Goal: Information Seeking & Learning: Compare options

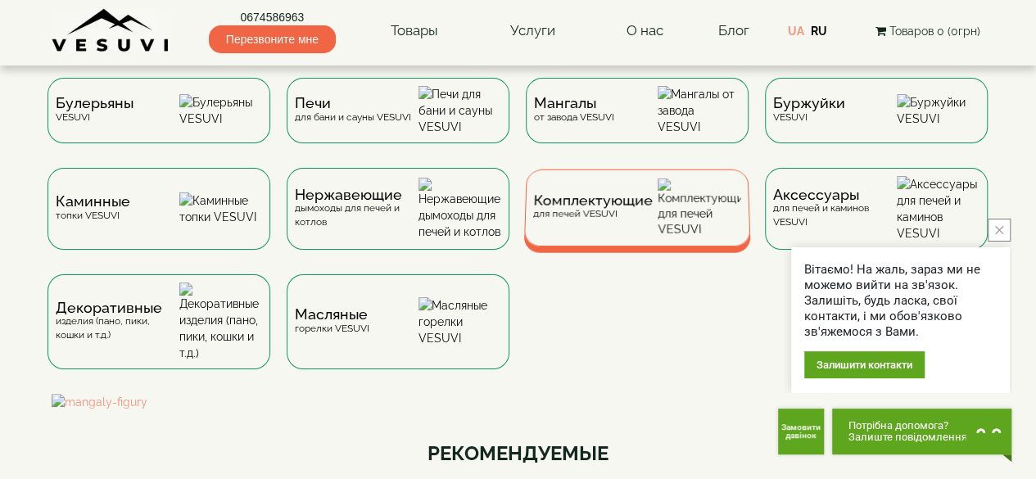
click at [625, 239] on div "Комплектующие для печей VESUVI" at bounding box center [637, 208] width 227 height 77
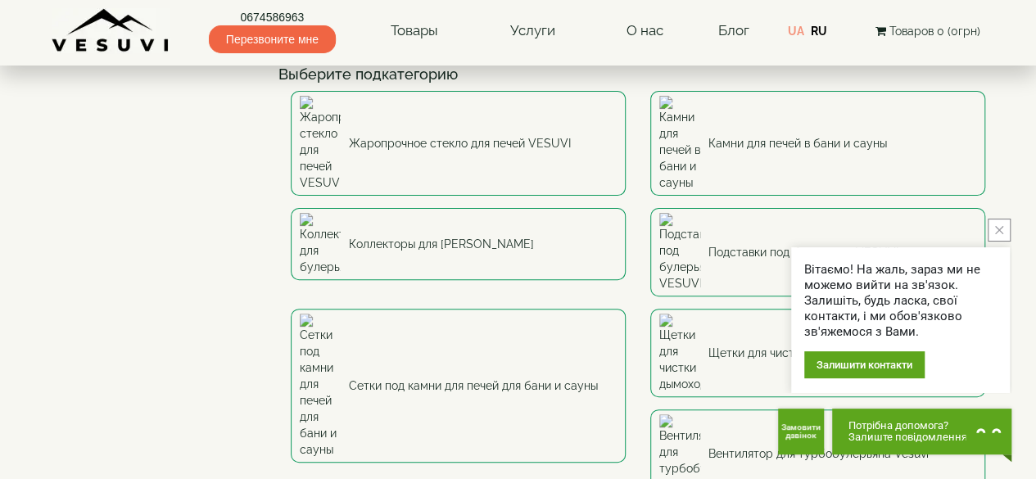
scroll to position [111, 0]
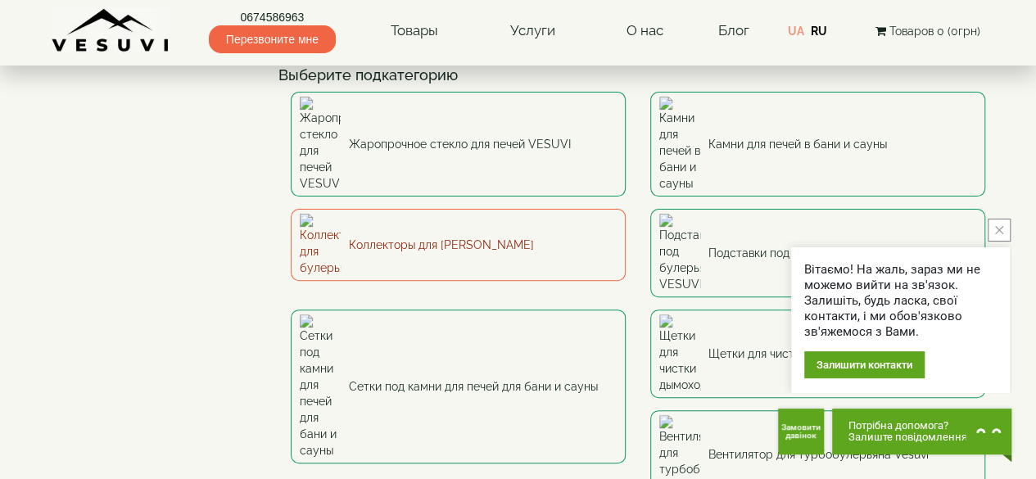
click at [410, 209] on link "Коллекторы для булерьянов" at bounding box center [458, 245] width 335 height 72
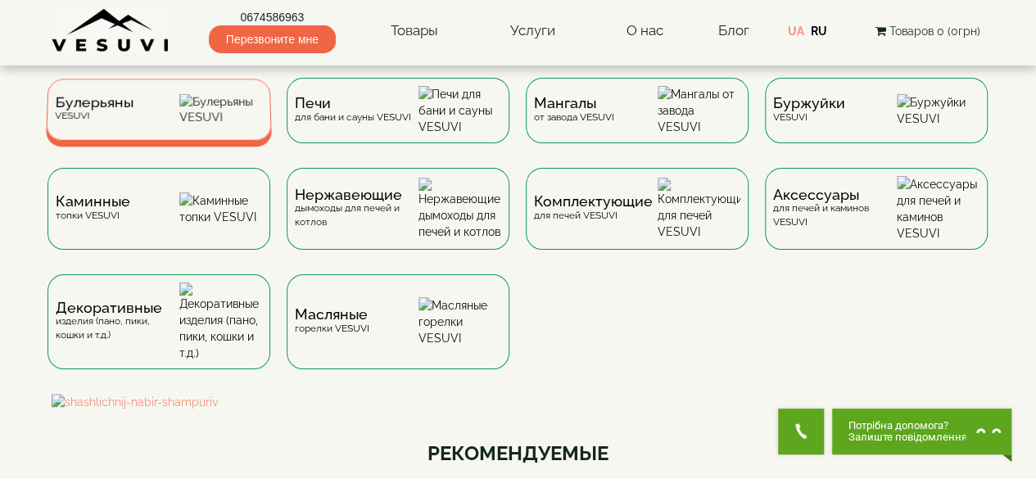
click at [144, 111] on div "Булерьяны VESUVI" at bounding box center [159, 109] width 226 height 61
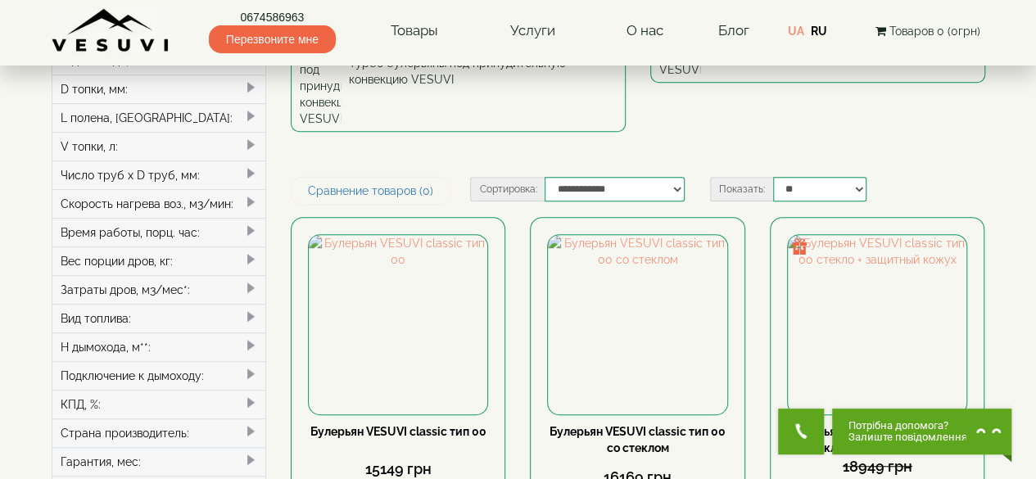
scroll to position [336, 0]
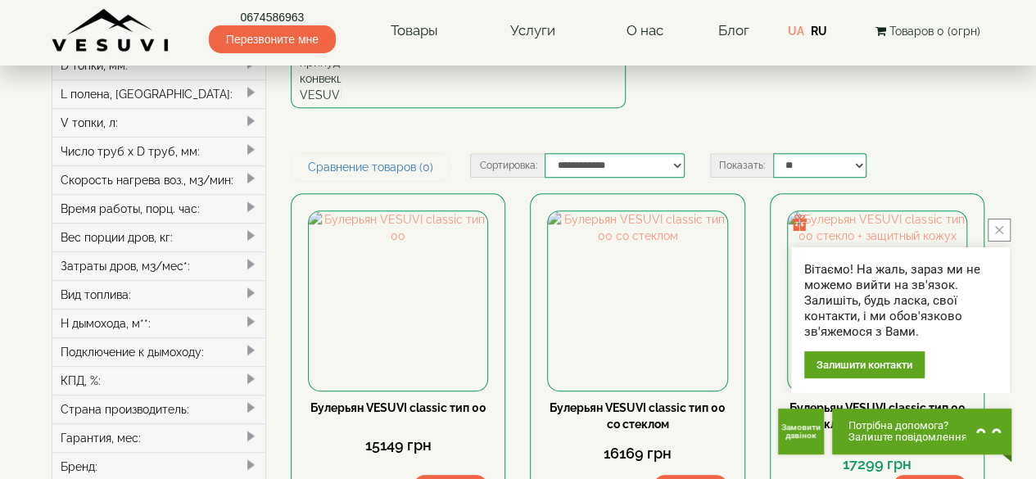
click at [998, 229] on icon "close button" at bounding box center [999, 230] width 8 height 8
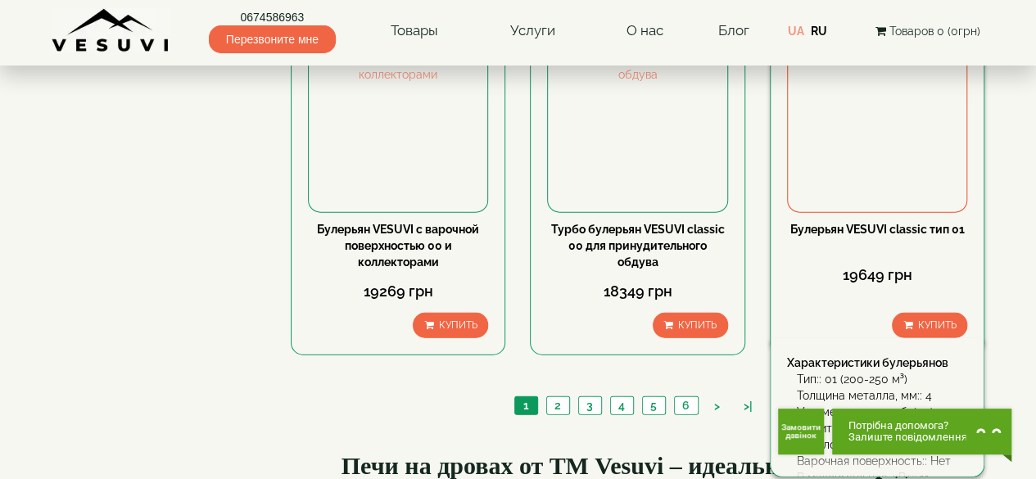
scroll to position [1959, 0]
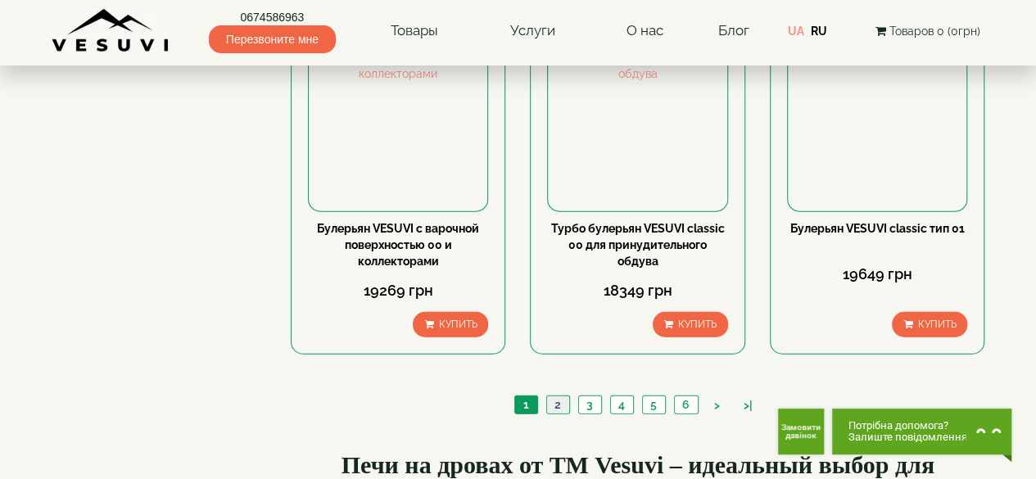
click at [554, 397] on link "2" at bounding box center [557, 405] width 23 height 17
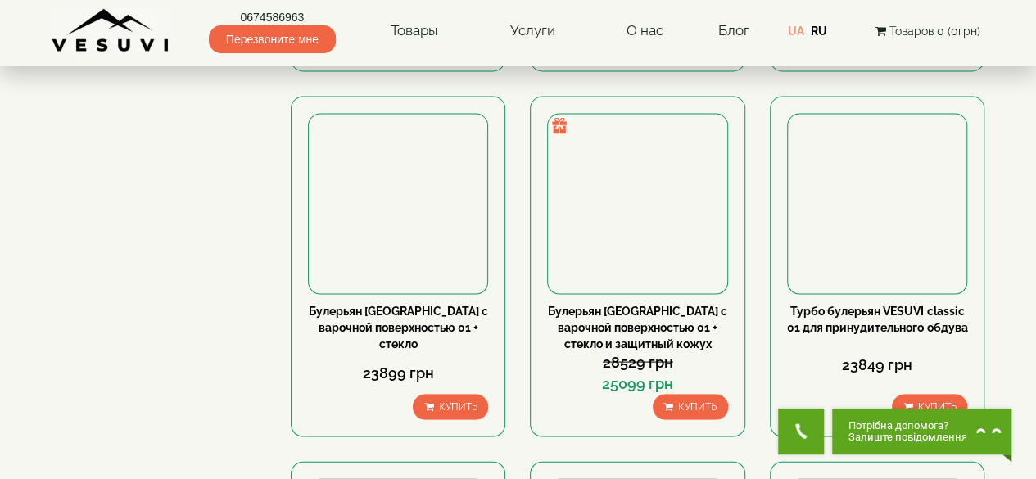
scroll to position [1499, 0]
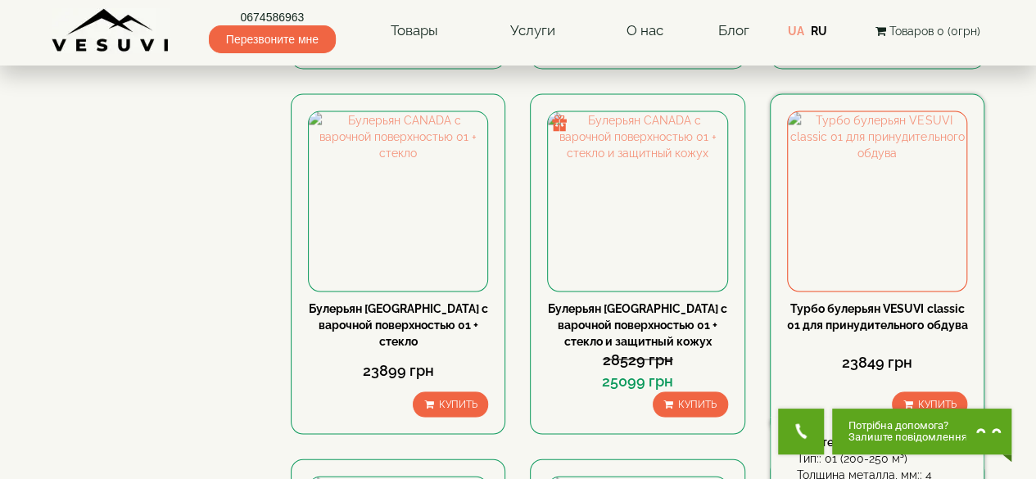
click at [857, 302] on link "Турбо булерьян VESUVI classic 01 для принудительного обдува" at bounding box center [877, 316] width 180 height 29
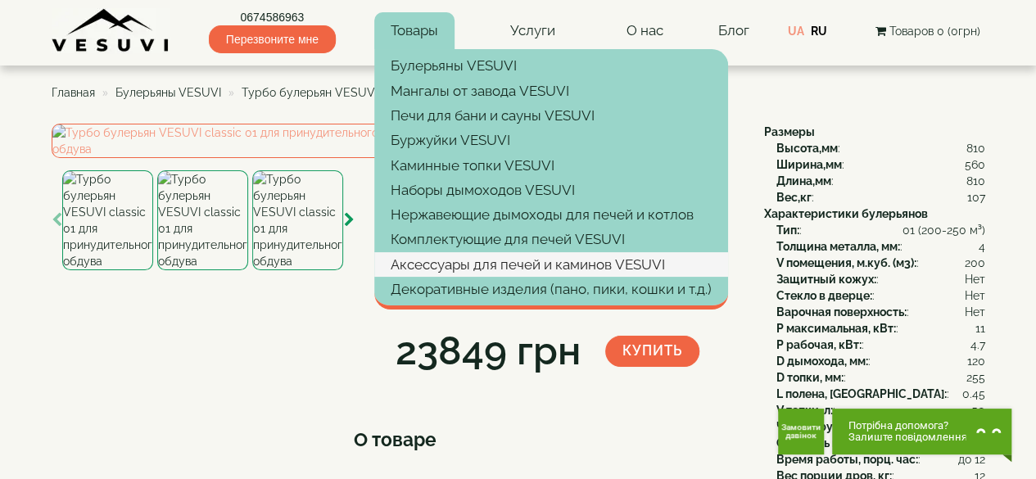
click at [422, 256] on link "Аксессуары для печей и каминов VESUVI" at bounding box center [551, 264] width 354 height 25
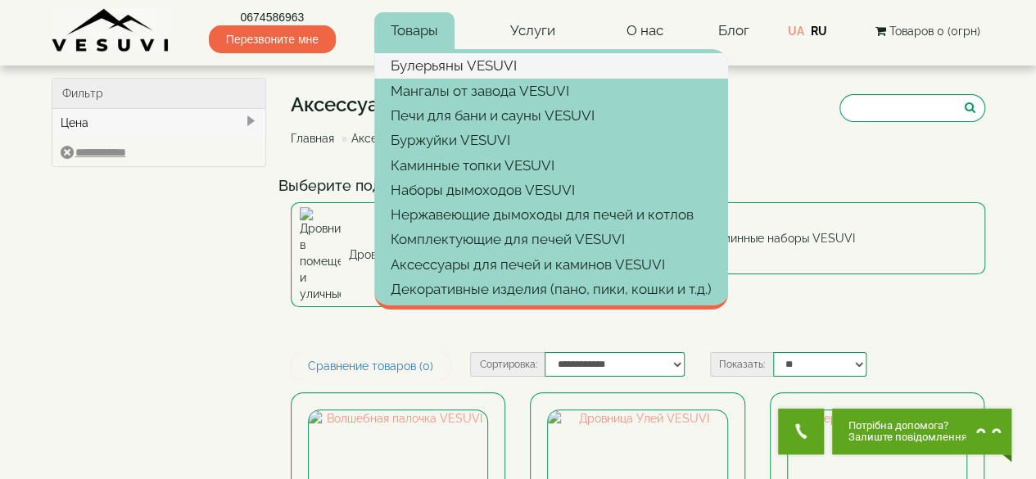
click at [444, 61] on link "Булерьяны VESUVI" at bounding box center [551, 65] width 354 height 25
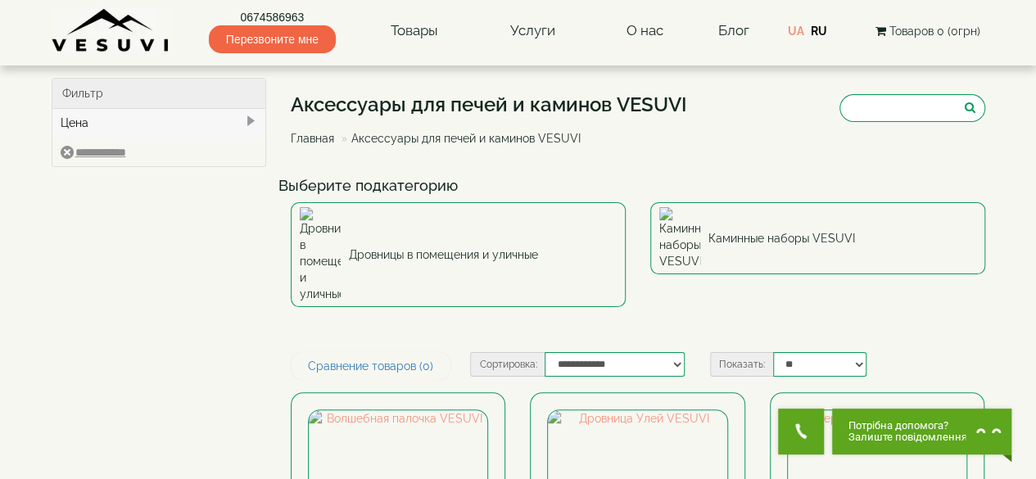
click at [297, 135] on link "Главная" at bounding box center [312, 138] width 43 height 13
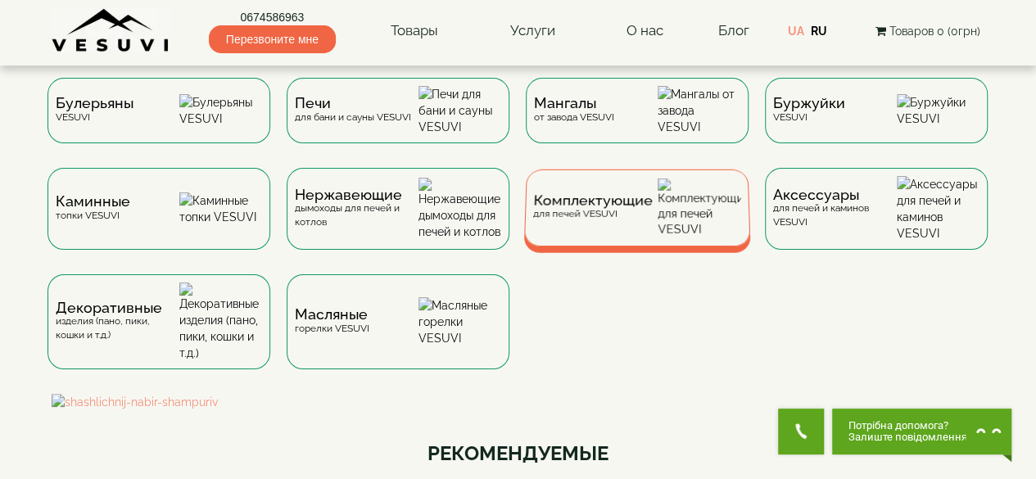
click at [657, 247] on div "Комплектующие для печей VESUVI" at bounding box center [637, 208] width 227 height 77
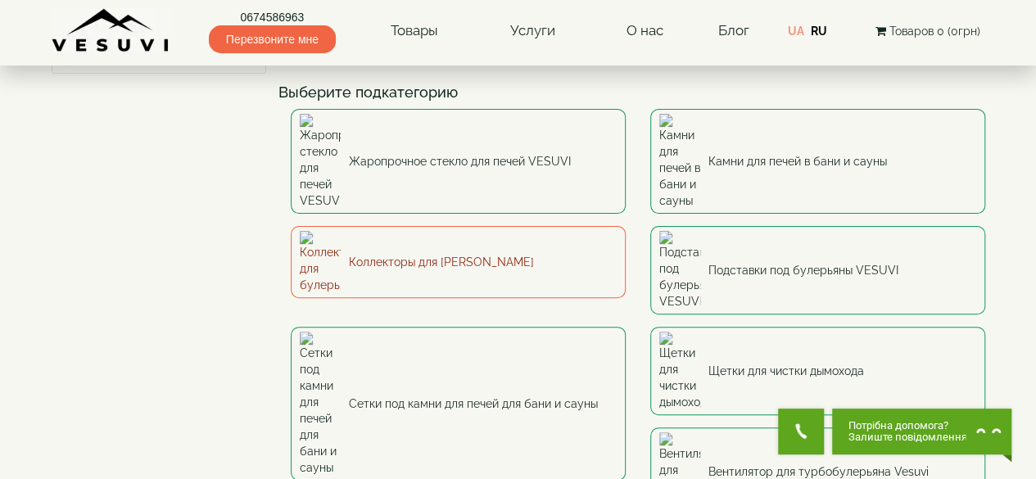
scroll to position [94, 0]
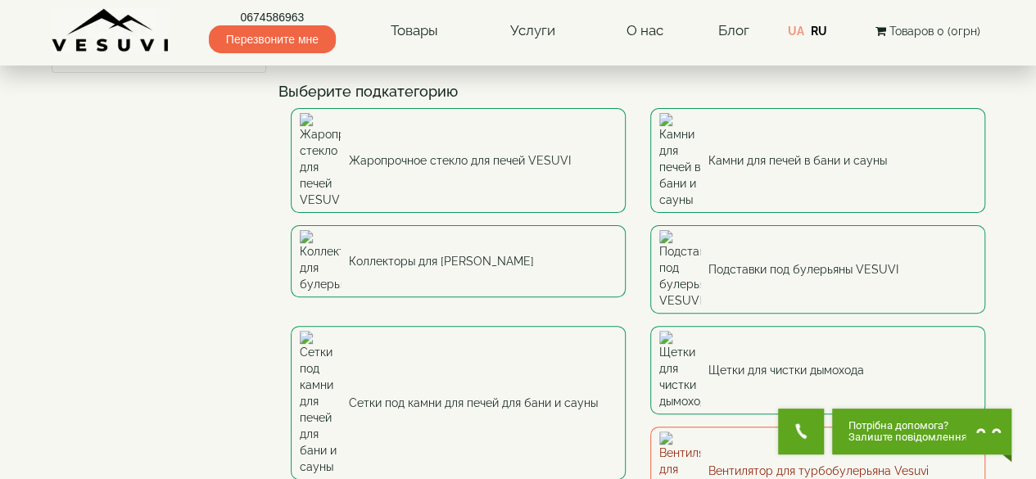
click at [651, 427] on link "Вентилятор для турбобулерьяна Vesuvi" at bounding box center [818, 471] width 335 height 88
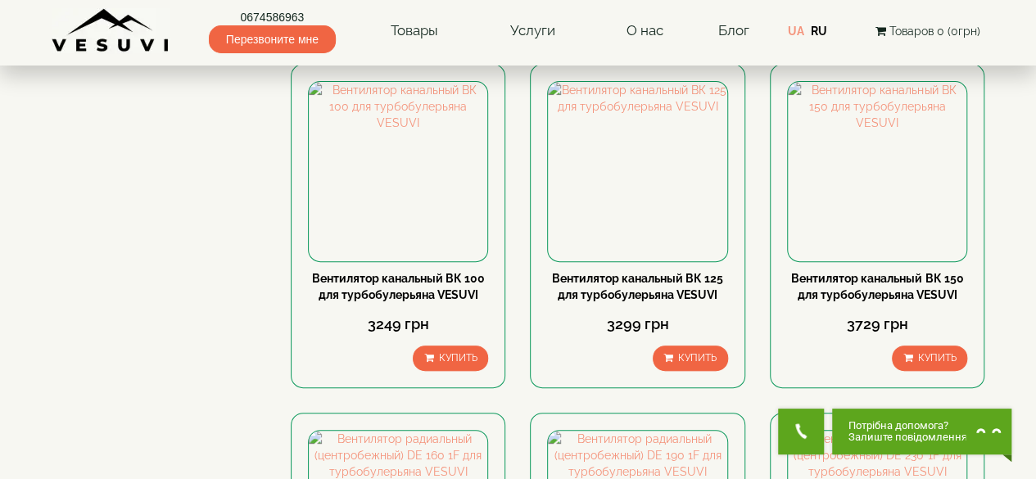
scroll to position [152, 0]
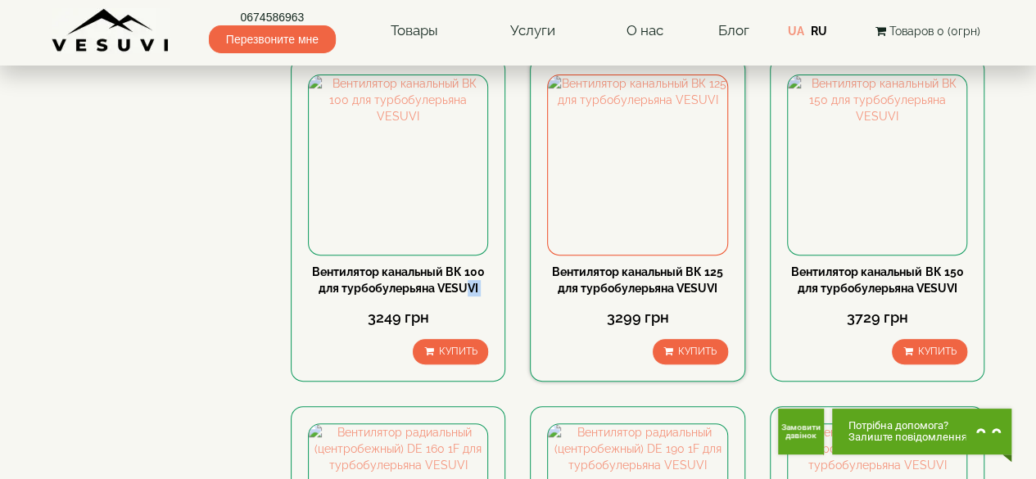
drag, startPoint x: 524, startPoint y: 296, endPoint x: 582, endPoint y: 302, distance: 58.5
click at [582, 302] on div "Вентилятор канальный ВК 100 для турбобулерьяна VESUVI 3249 грн Купить Вентилято…" at bounding box center [638, 414] width 719 height 714
click at [751, 311] on div "Вентилятор канальный ВК 125 для турбобулерьяна VESUVI 3299 грн Купить" at bounding box center [637, 231] width 239 height 349
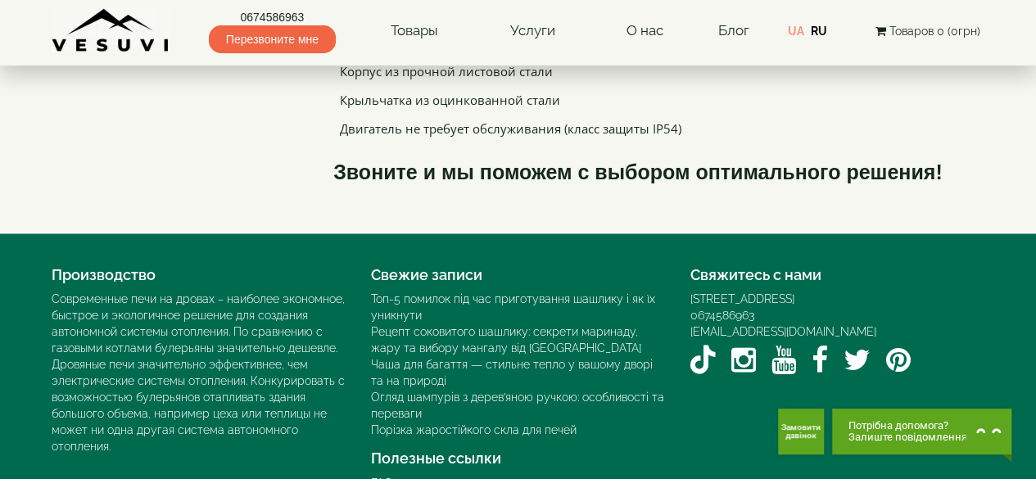
scroll to position [1330, 0]
